Goal: Task Accomplishment & Management: Manage account settings

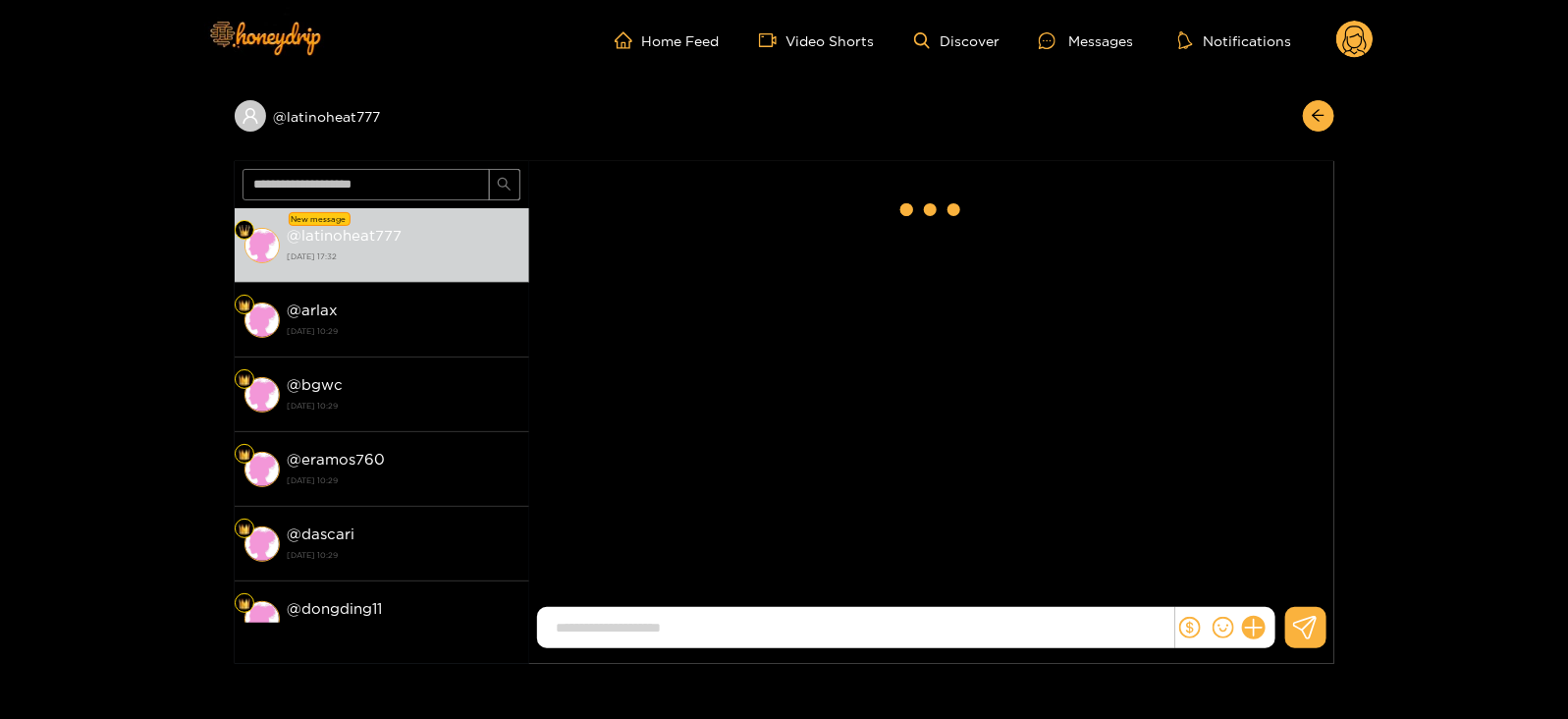
click at [1357, 44] on circle at bounding box center [1355, 39] width 37 height 37
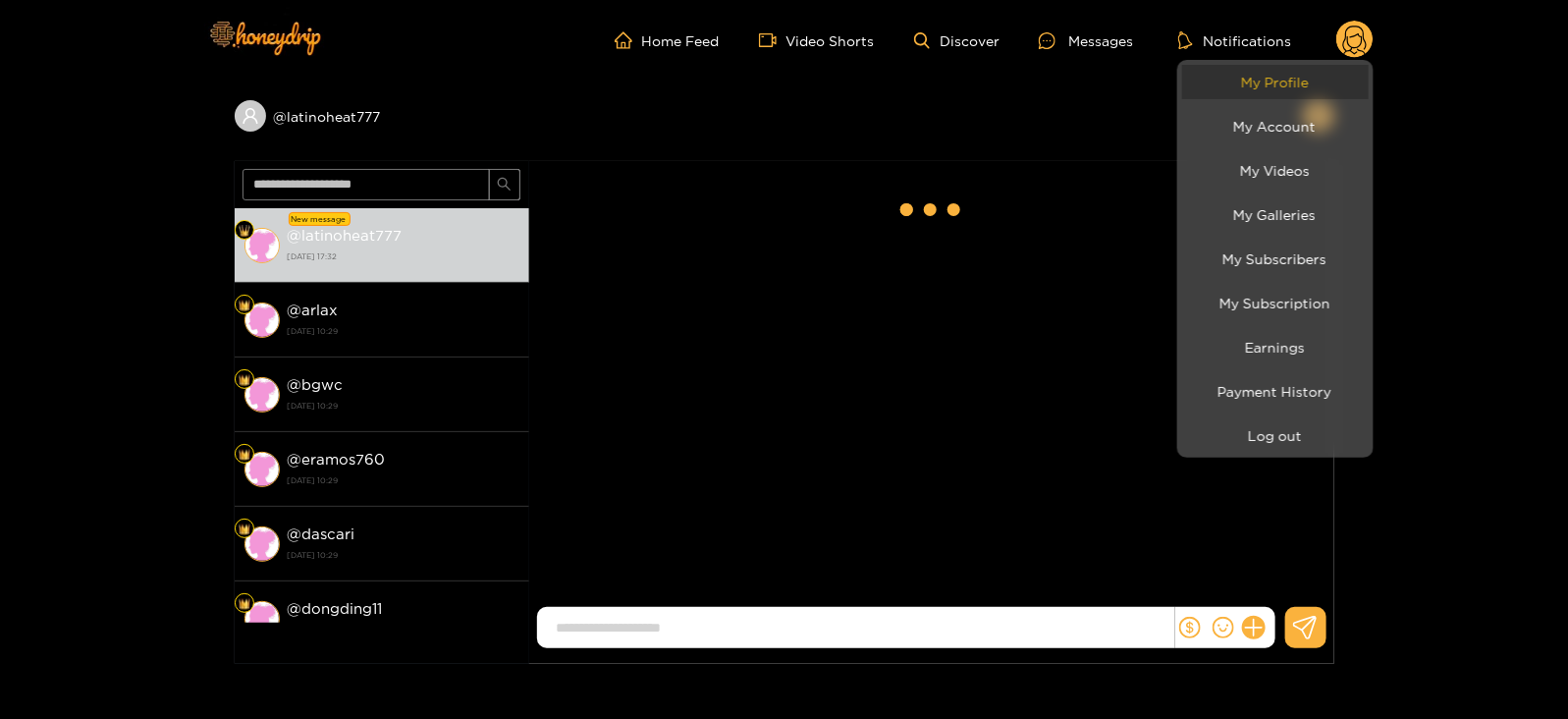
click at [1274, 88] on link "My Profile" at bounding box center [1275, 82] width 186 height 35
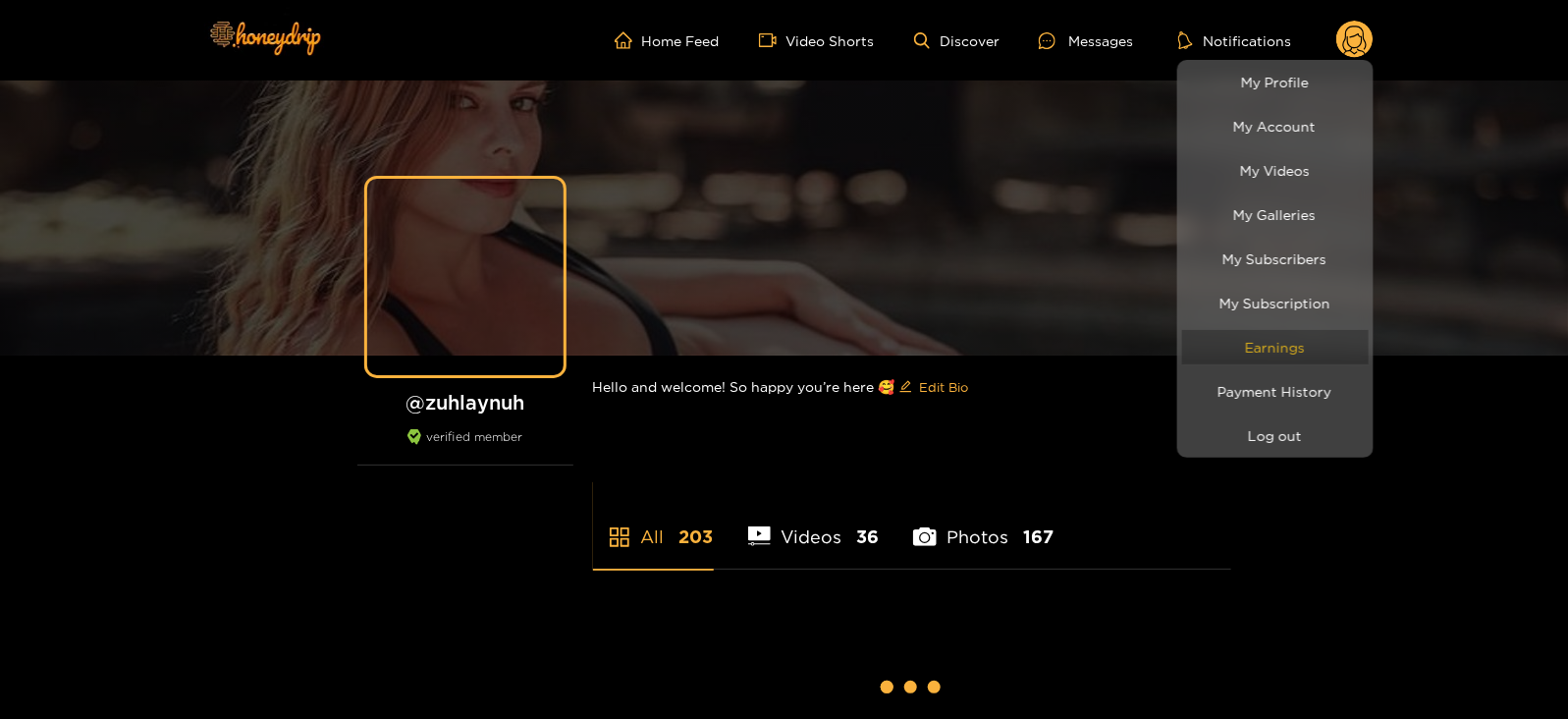
click at [1268, 361] on link "Earnings" at bounding box center [1275, 347] width 186 height 35
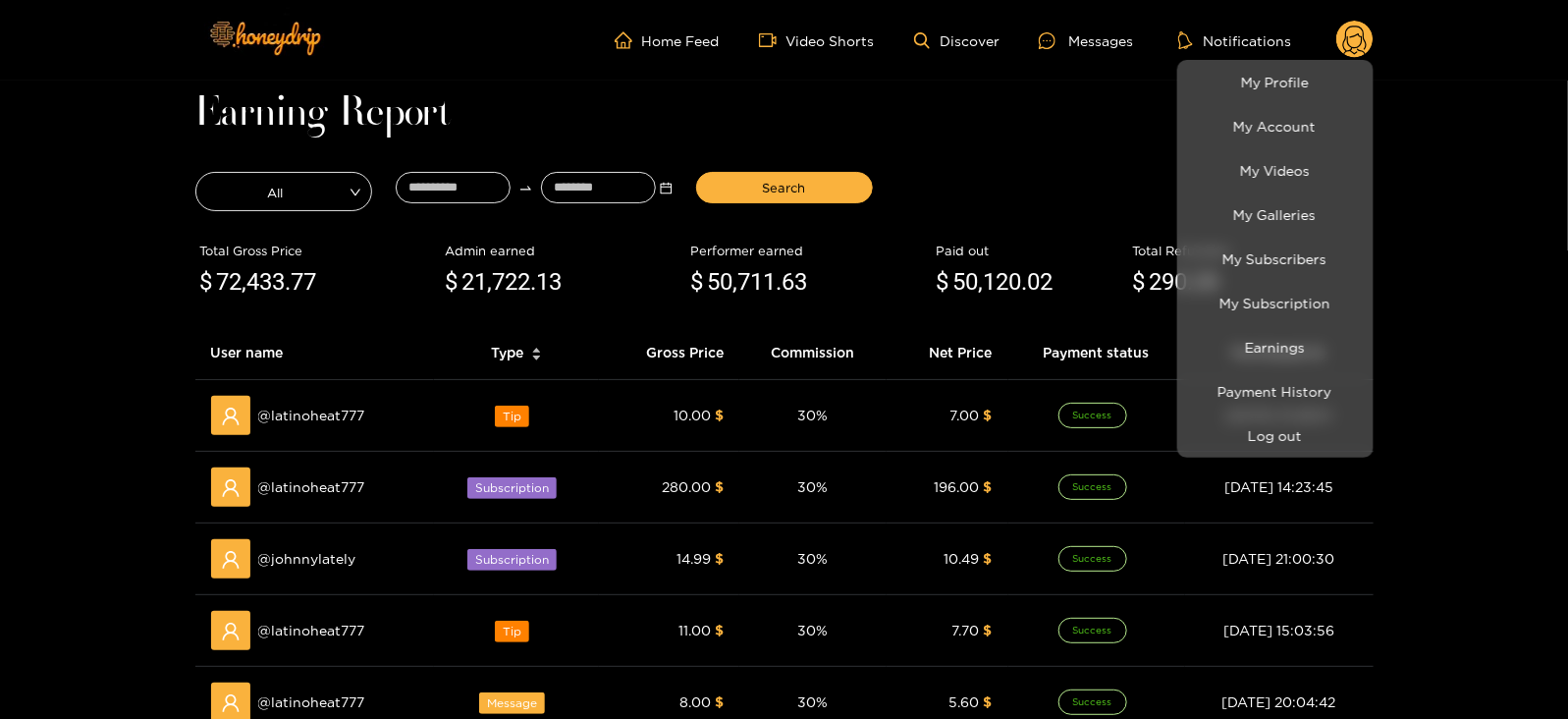
click at [472, 190] on div at bounding box center [784, 360] width 1568 height 719
click at [472, 190] on input at bounding box center [452, 188] width 115 height 32
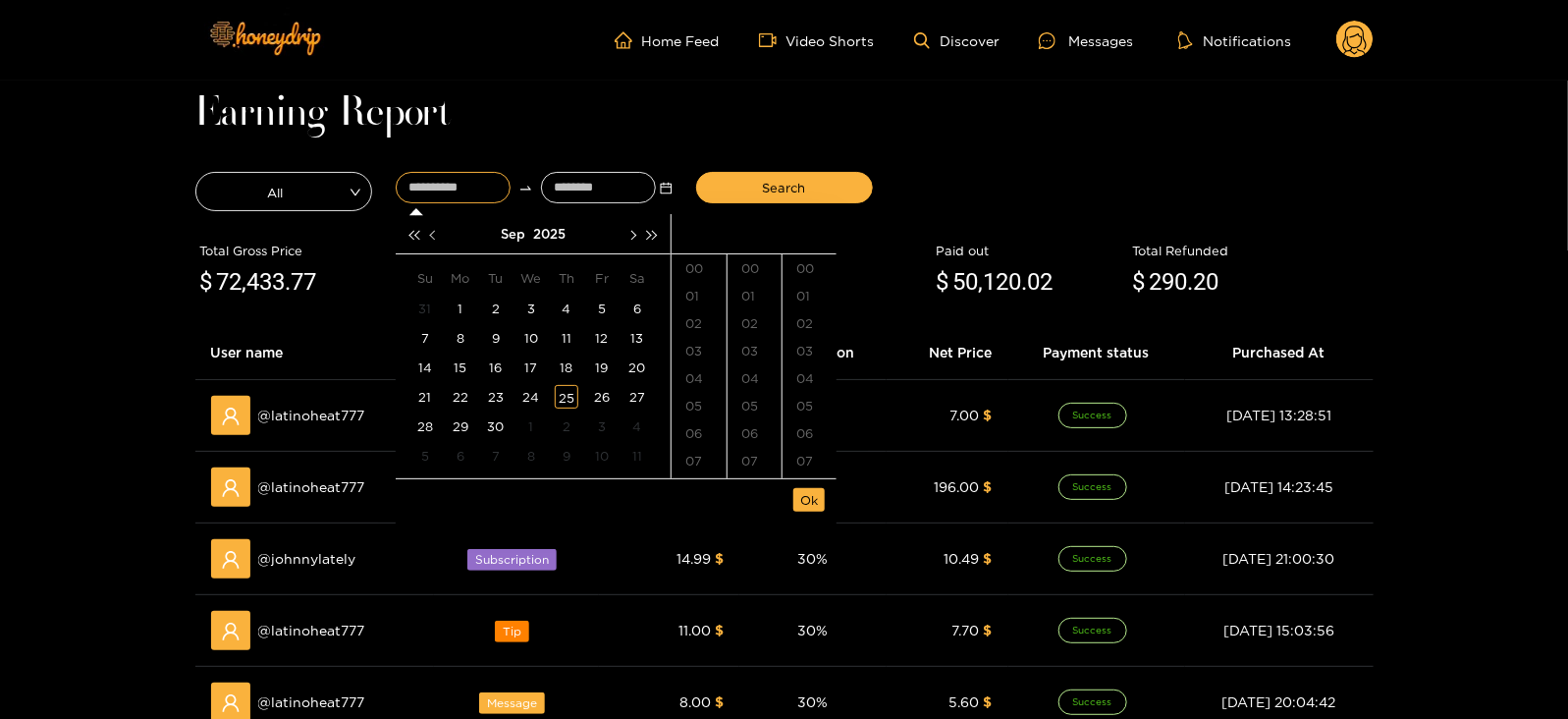
click at [434, 242] on button "button" at bounding box center [434, 233] width 21 height 39
type input "**********"
click at [524, 425] on div "27" at bounding box center [531, 426] width 24 height 24
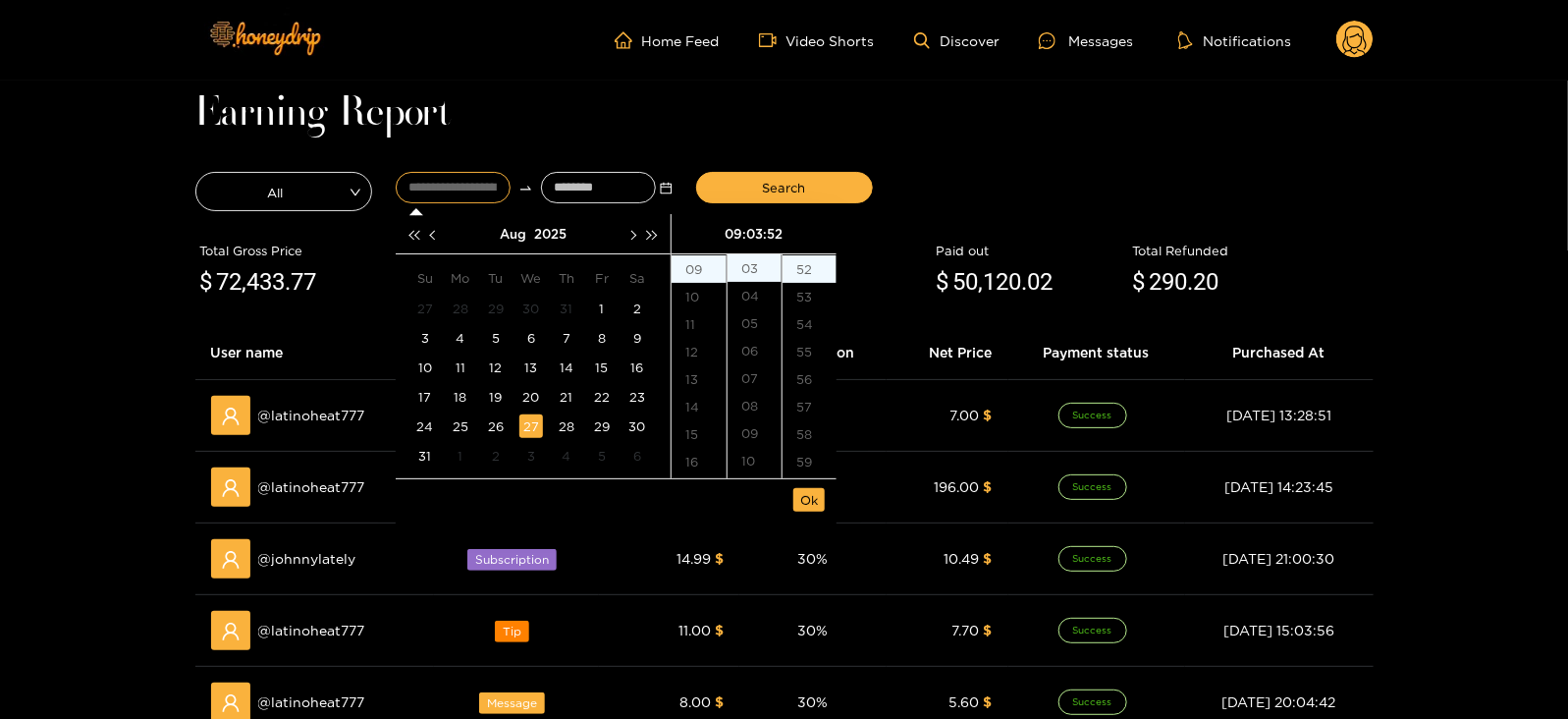
type input "**********"
click at [567, 191] on input at bounding box center [598, 188] width 115 height 32
click at [634, 242] on button "button" at bounding box center [632, 233] width 21 height 39
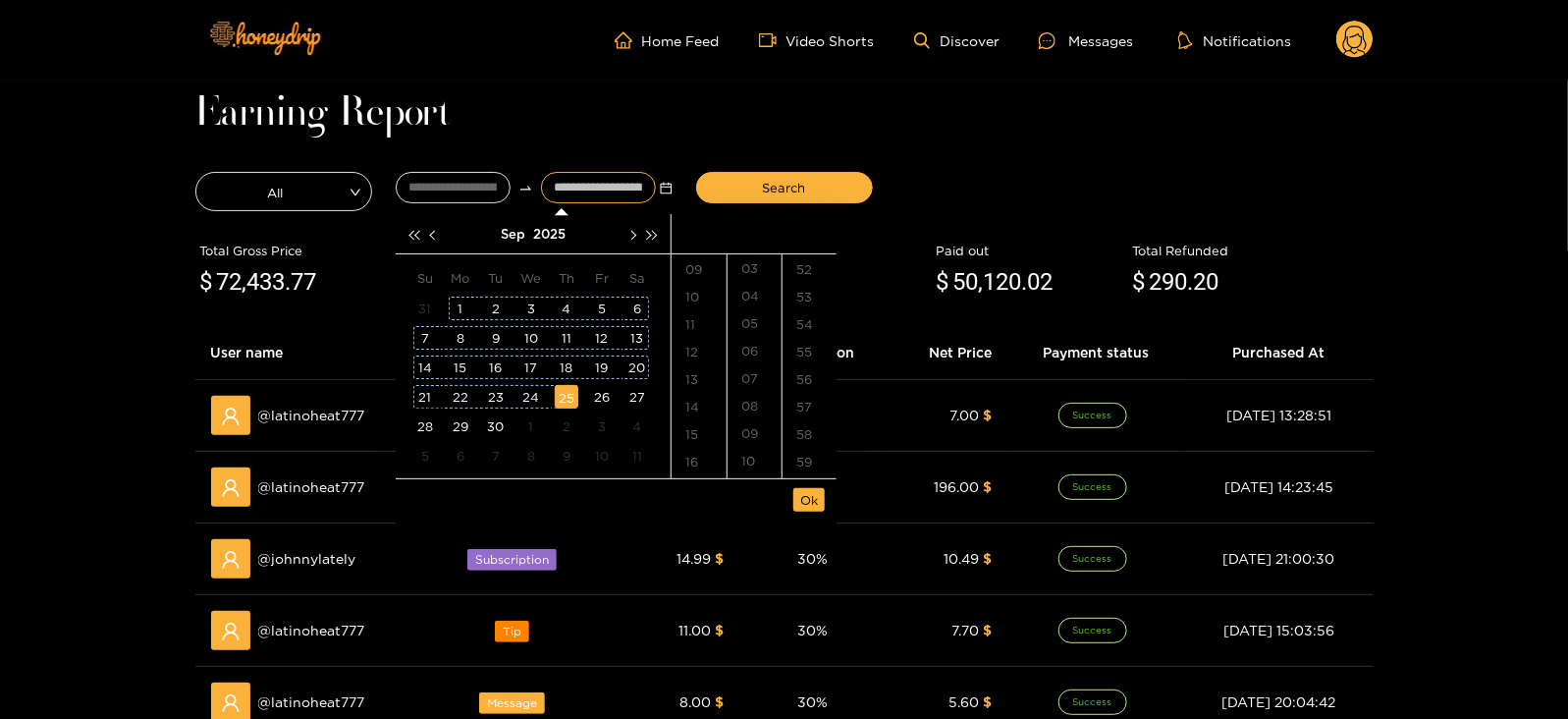
click at [562, 405] on div "25" at bounding box center [567, 396] width 24 height 24
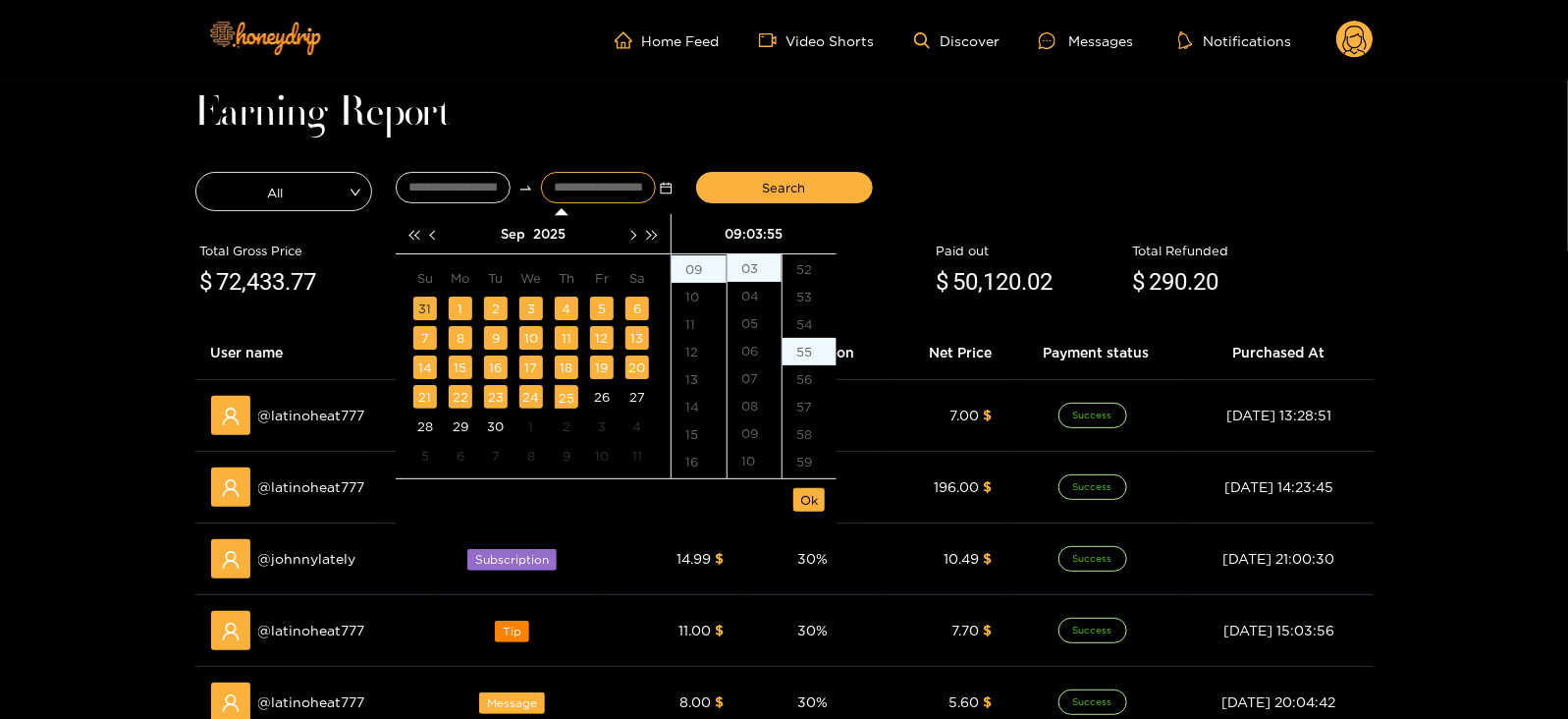
scroll to position [1511, 0]
type input "**********"
click at [800, 506] on span "Ok" at bounding box center [809, 500] width 18 height 20
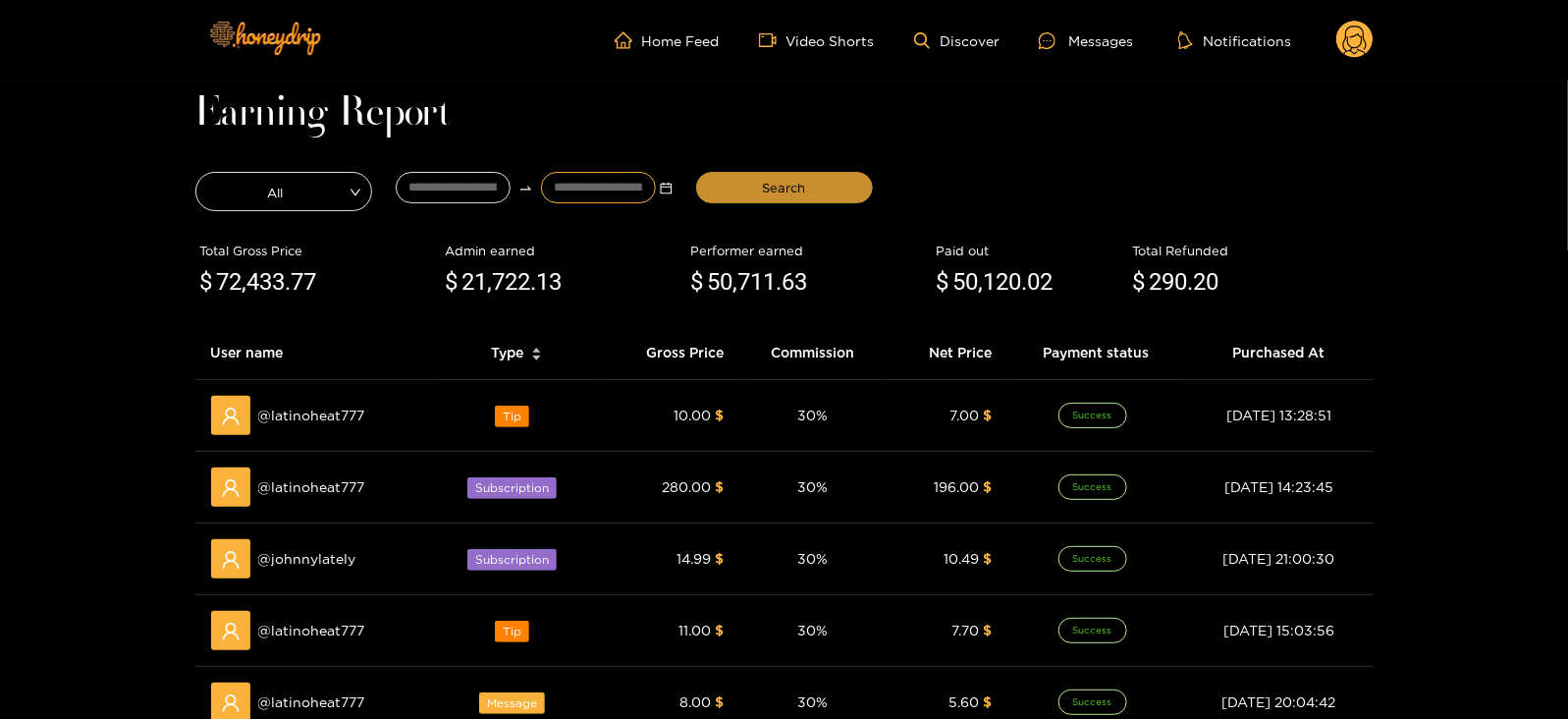
click at [720, 193] on button "Search" at bounding box center [784, 188] width 176 height 32
click at [1083, 46] on div "Messages" at bounding box center [1086, 41] width 95 height 23
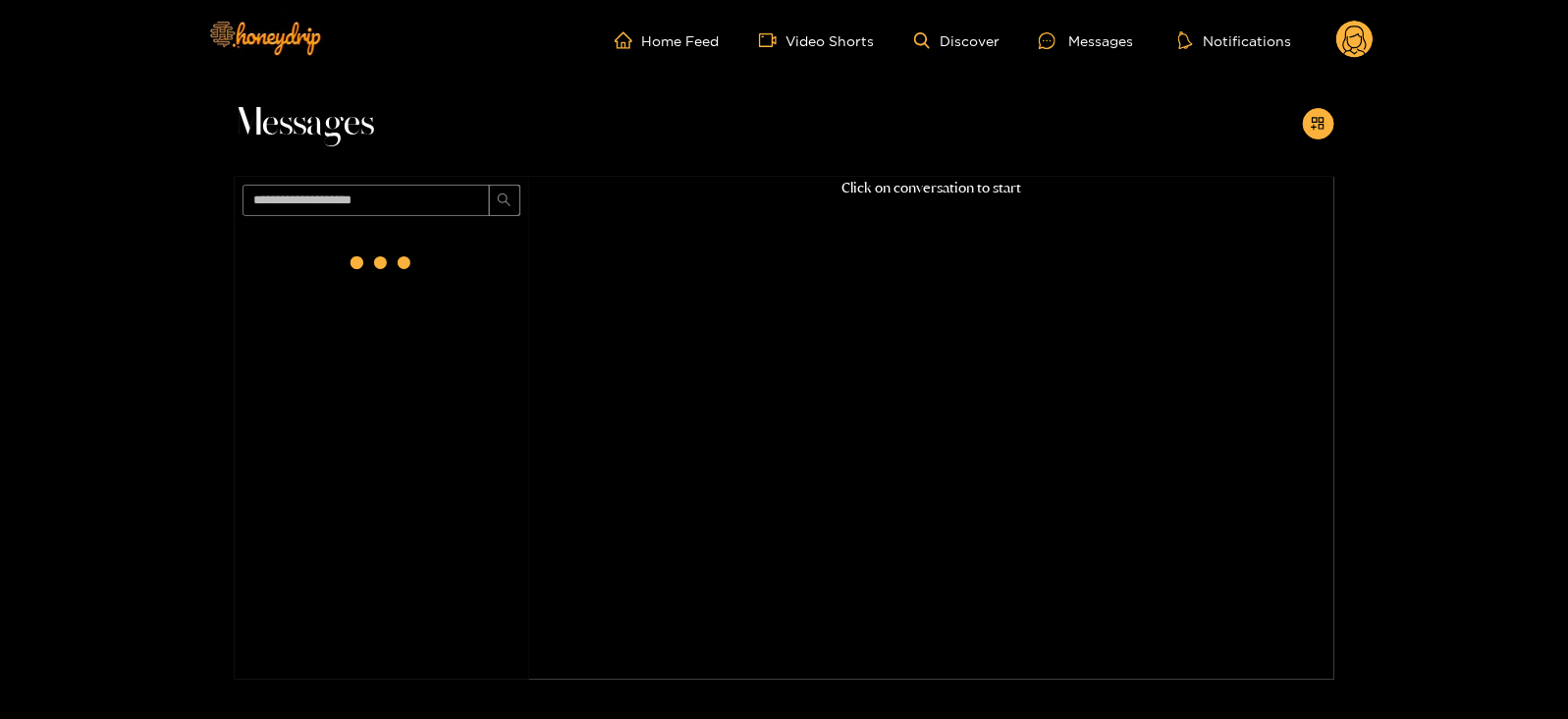
click at [1354, 36] on circle at bounding box center [1355, 39] width 37 height 37
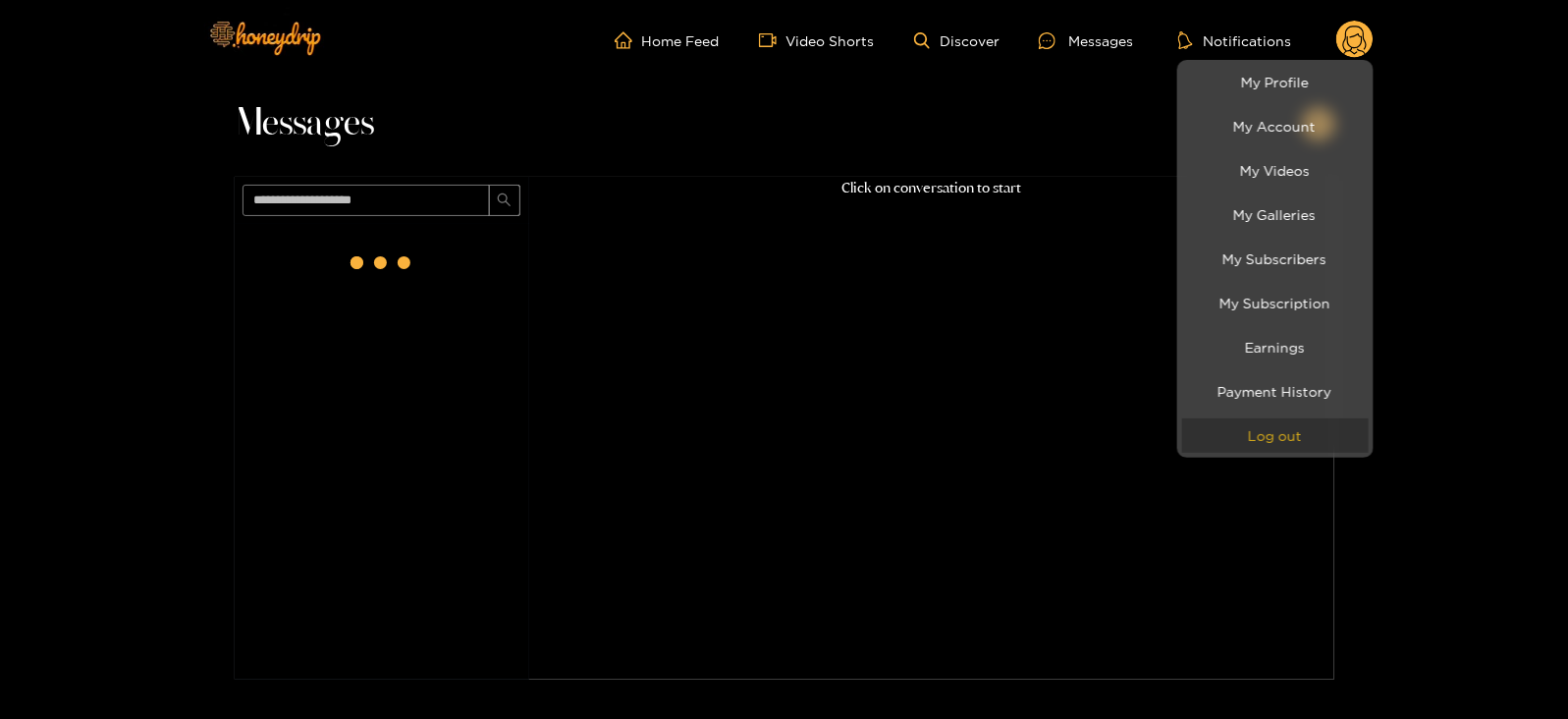
click at [1247, 435] on button "Log out" at bounding box center [1275, 435] width 186 height 35
